Goal: Information Seeking & Learning: Learn about a topic

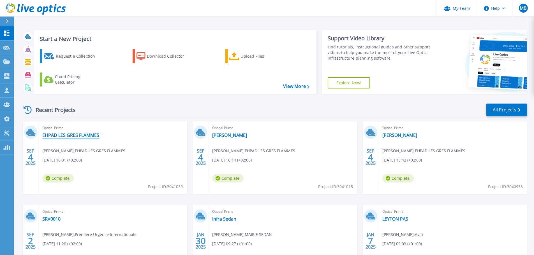
click at [77, 137] on link "EHPAD LES GRES FLAMMES" at bounding box center [70, 136] width 57 height 6
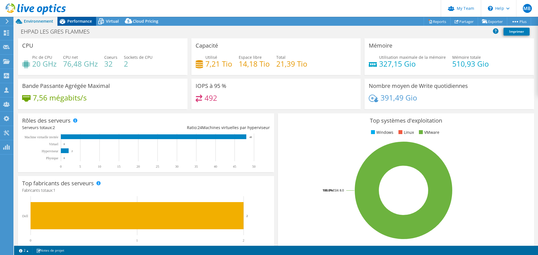
click at [85, 22] on span "Performance" at bounding box center [79, 20] width 25 height 5
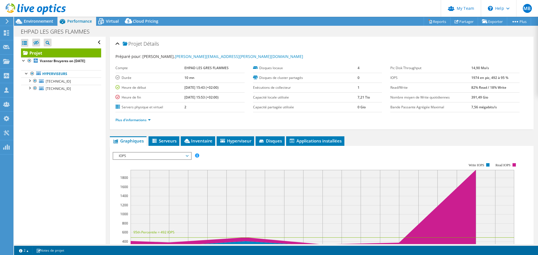
click at [185, 153] on span "IOPS" at bounding box center [152, 156] width 72 height 7
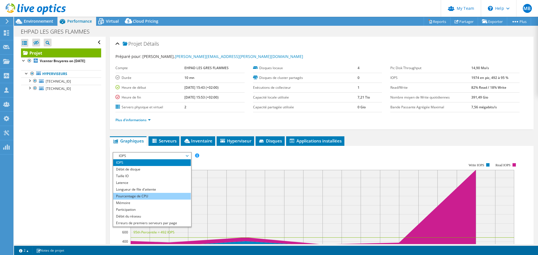
click at [143, 196] on li "Pourcentage de CPU" at bounding box center [152, 196] width 78 height 7
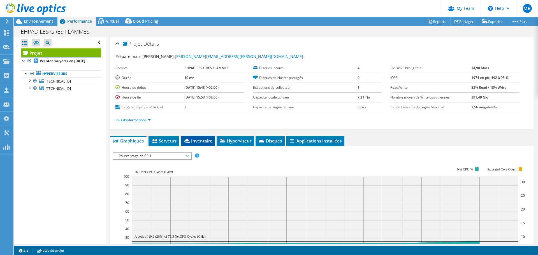
click at [198, 141] on span "Inventaire" at bounding box center [198, 141] width 29 height 6
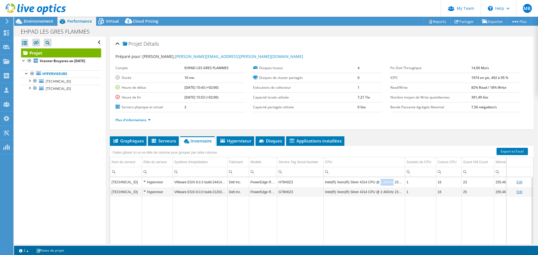
drag, startPoint x: 378, startPoint y: 183, endPoint x: 389, endPoint y: 183, distance: 11.5
click at [389, 183] on td "Intel(R) Xeon(R) Silver 4314 CPU @ 2.40GHz 239 GHz" at bounding box center [364, 182] width 82 height 10
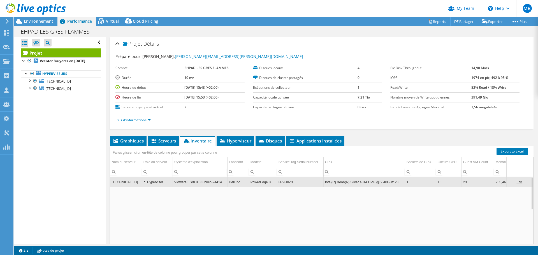
click at [389, 183] on td "Intel(R) Xeon(R) Silver 4314 CPU @ 2.40GHz 239 GHz" at bounding box center [364, 182] width 82 height 10
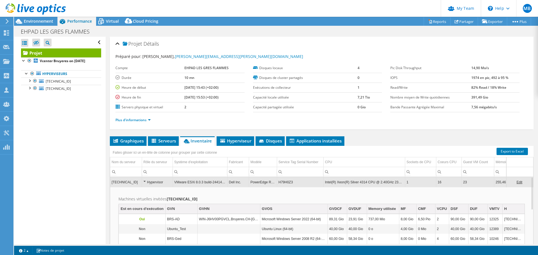
click at [389, 183] on td "Intel(R) Xeon(R) Silver 4314 CPU @ 2.40GHz 239 GHz" at bounding box center [364, 182] width 82 height 10
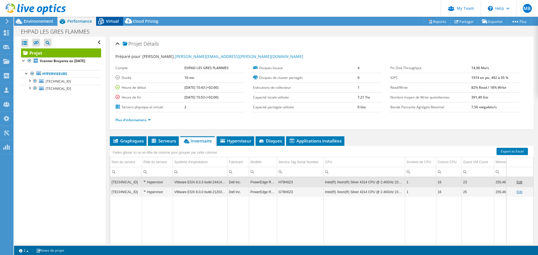
click at [113, 23] on span "Virtual" at bounding box center [112, 20] width 13 height 5
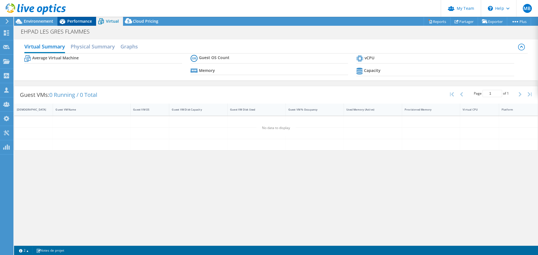
click at [90, 23] on span "Performance" at bounding box center [79, 20] width 25 height 5
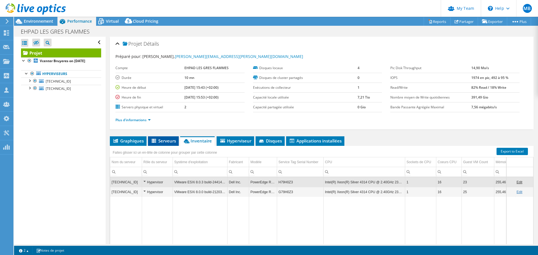
click at [164, 141] on span "Serveurs" at bounding box center [163, 141] width 25 height 6
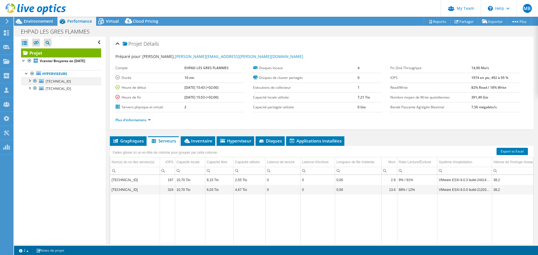
click at [29, 81] on div at bounding box center [30, 81] width 6 height 6
click at [31, 114] on div at bounding box center [30, 115] width 6 height 6
